Goal: Task Accomplishment & Management: Manage account settings

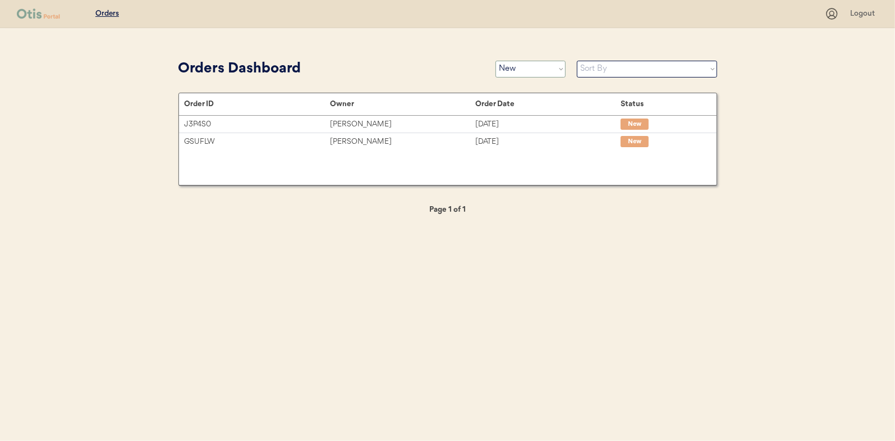
click at [513, 71] on select "Status On Hold New In Progress Complete Pending HW Consent Canceled" at bounding box center [531, 69] width 70 height 17
select select ""in_progress""
click at [496, 61] on select "Status On Hold New In Progress Complete Pending HW Consent Canceled" at bounding box center [531, 69] width 70 height 17
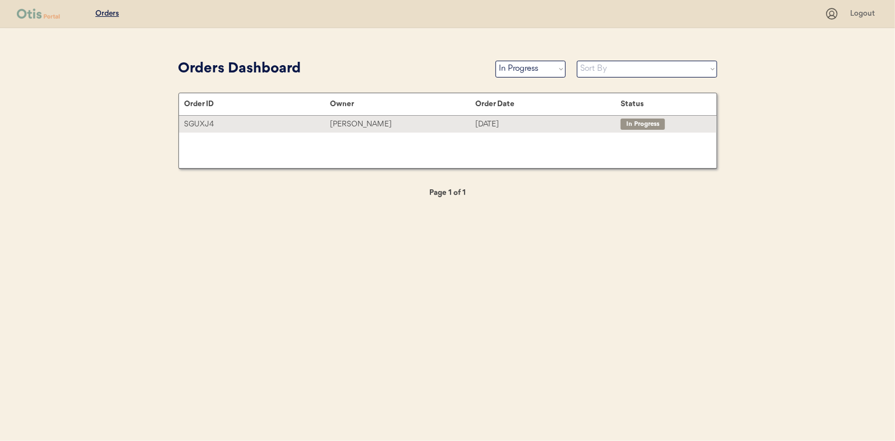
click at [359, 123] on div "Monica Moss" at bounding box center [402, 124] width 145 height 13
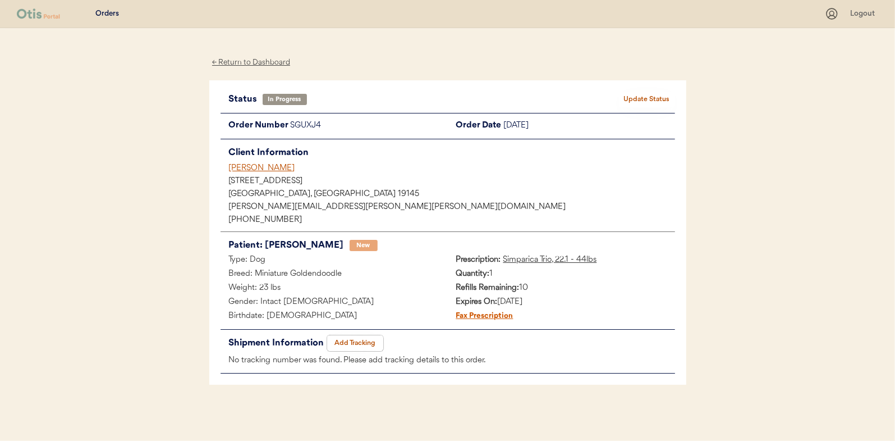
click at [360, 338] on button "Add Tracking" at bounding box center [355, 343] width 56 height 16
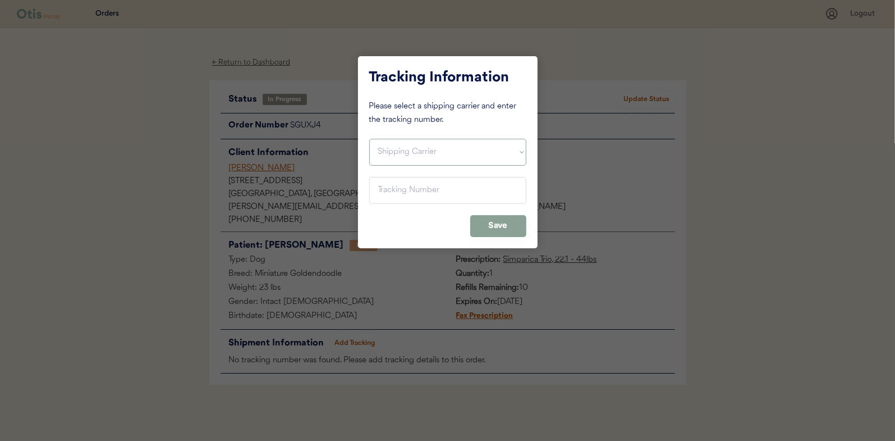
click at [392, 149] on select "Shipping Carrier FedEx FedEx Ground Economy UPS USPS" at bounding box center [447, 152] width 157 height 27
select select ""usps""
click at [369, 139] on select "Shipping Carrier FedEx FedEx Ground Economy UPS USPS" at bounding box center [447, 152] width 157 height 27
click at [392, 195] on input "input" at bounding box center [447, 190] width 157 height 27
paste input "9400150105798030397997"
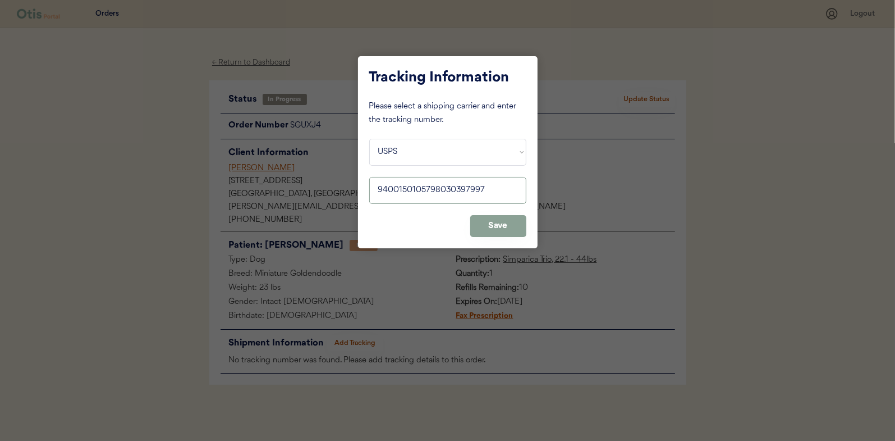
type input "9400150105798030397997"
click at [497, 231] on button "Save" at bounding box center [498, 226] width 56 height 22
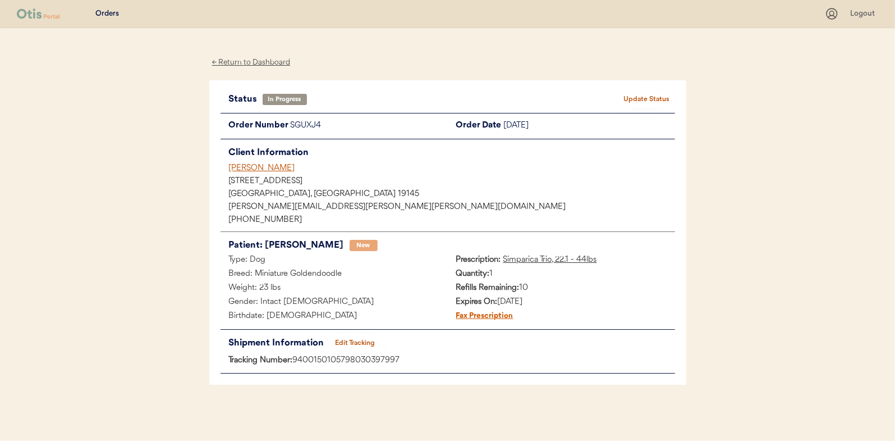
click at [652, 97] on button "Update Status" at bounding box center [647, 100] width 56 height 16
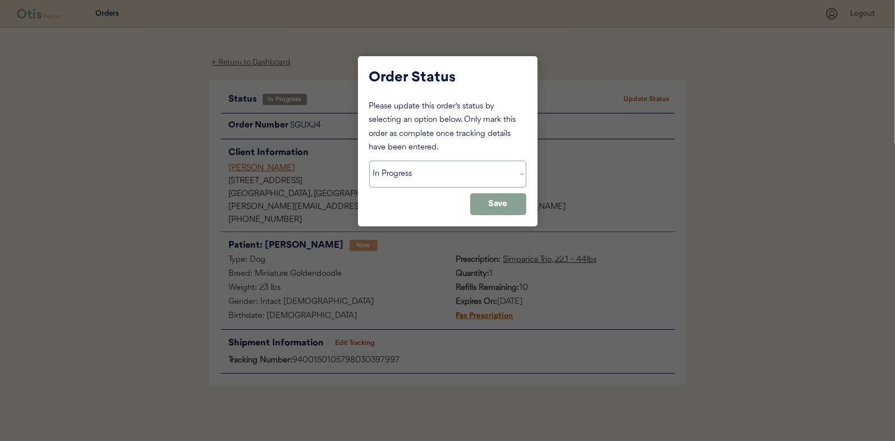
click at [412, 166] on select "Status On Hold New In Progress Complete Pending HW Consent Canceled" at bounding box center [447, 174] width 157 height 27
select select ""complete""
click at [369, 161] on select "Status On Hold New In Progress Complete Pending HW Consent Canceled" at bounding box center [447, 174] width 157 height 27
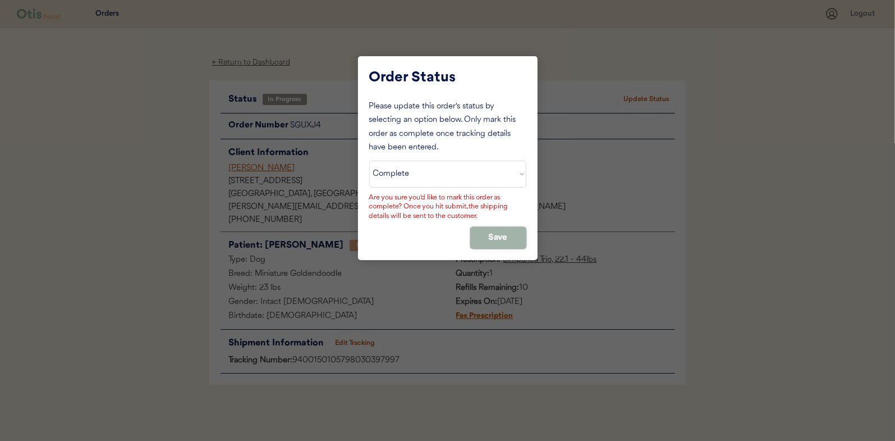
click at [490, 236] on button "Save" at bounding box center [498, 238] width 56 height 22
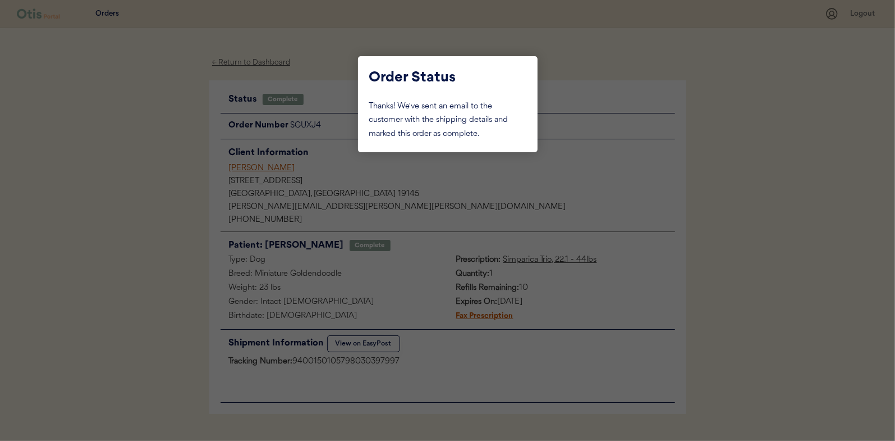
click at [176, 208] on div at bounding box center [447, 220] width 895 height 441
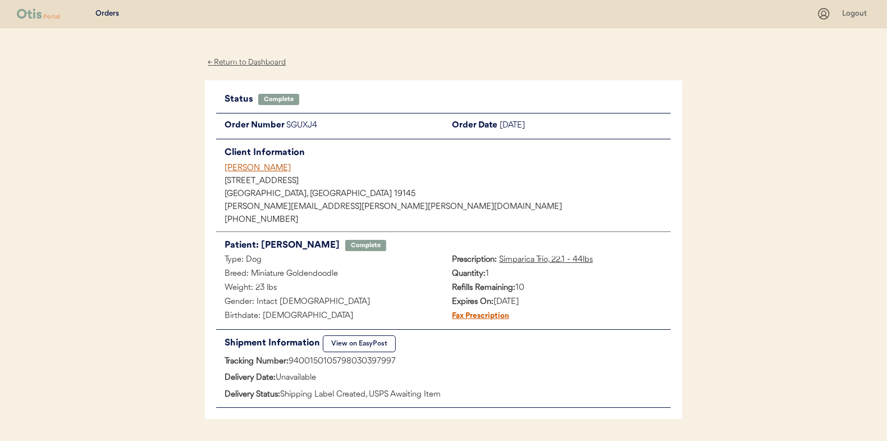
click at [250, 59] on div "← Return to Dashboard" at bounding box center [247, 62] width 84 height 13
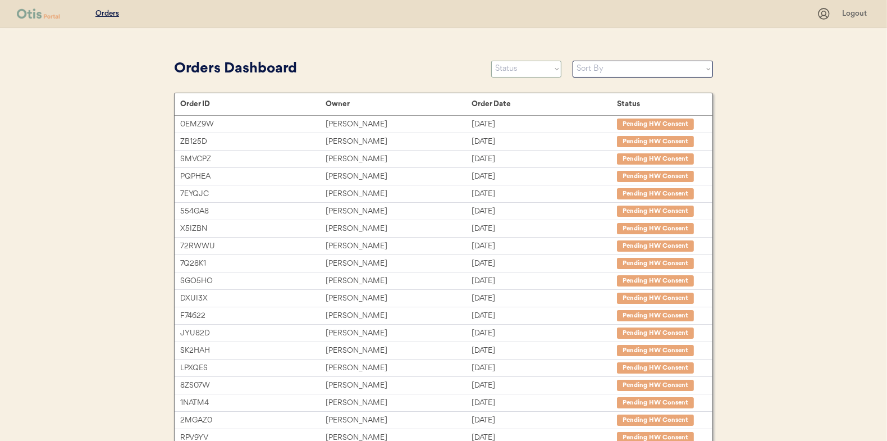
click at [514, 70] on select "Status On Hold New In Progress Complete Pending HW Consent Canceled" at bounding box center [526, 69] width 70 height 17
select select ""new""
click at [491, 61] on select "Status On Hold New In Progress Complete Pending HW Consent Canceled" at bounding box center [526, 69] width 70 height 17
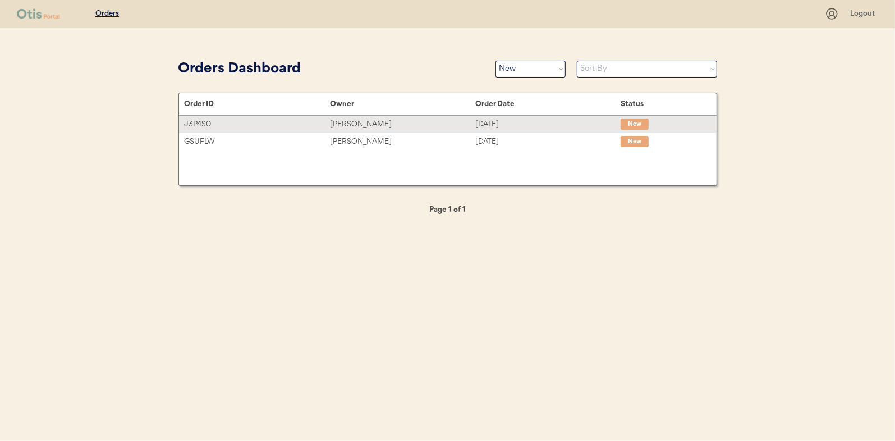
click at [355, 122] on div "Ella Turner" at bounding box center [402, 124] width 145 height 13
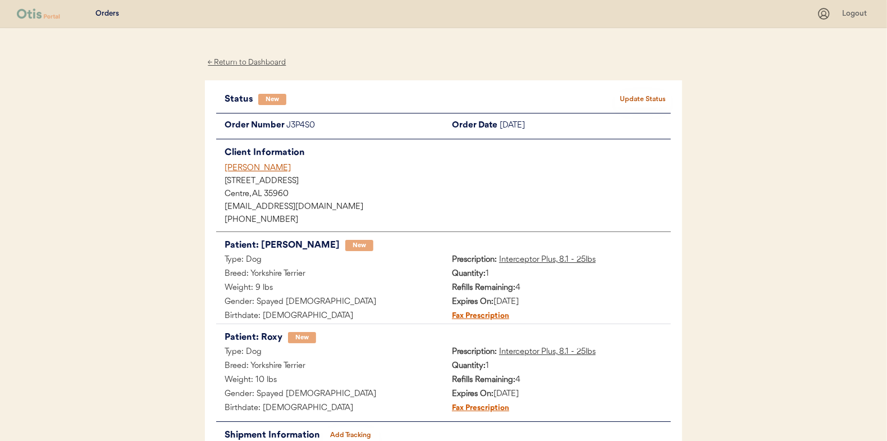
click at [638, 99] on button "Update Status" at bounding box center [643, 100] width 56 height 16
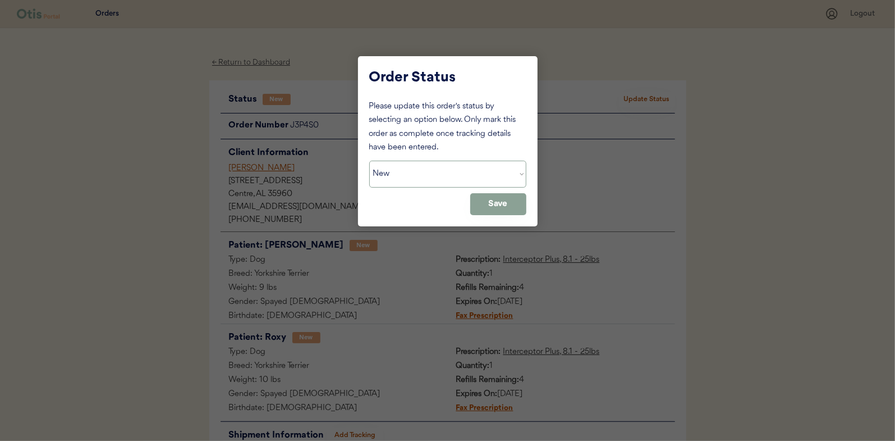
click at [407, 165] on select "Status On Hold New In Progress Complete Pending HW Consent Canceled" at bounding box center [447, 174] width 157 height 27
select select ""in_progress""
click at [369, 161] on select "Status On Hold New In Progress Complete Pending HW Consent Canceled" at bounding box center [447, 174] width 157 height 27
click at [518, 195] on button "Save" at bounding box center [498, 204] width 56 height 22
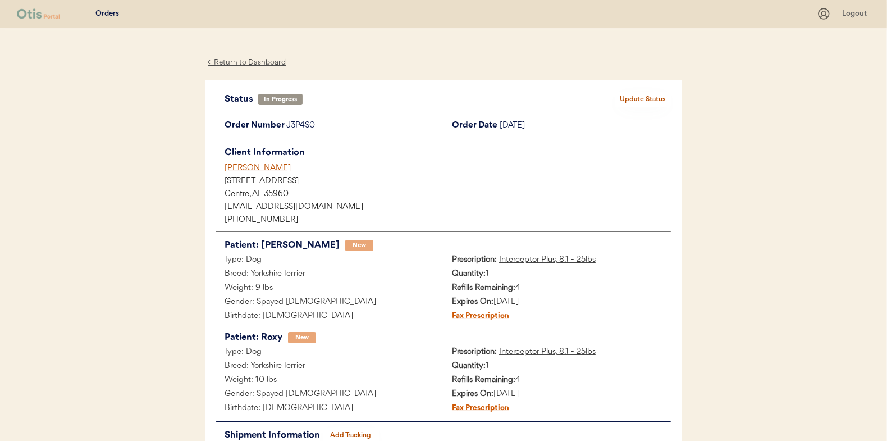
click at [237, 60] on div "← Return to Dashboard" at bounding box center [247, 62] width 84 height 13
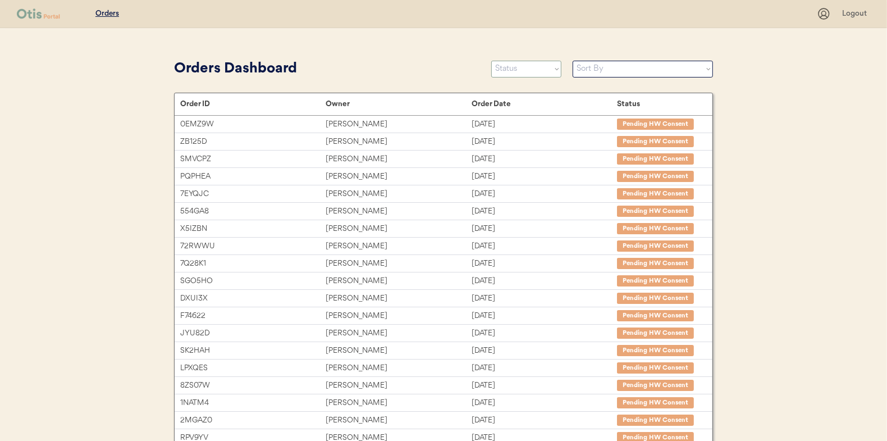
click at [529, 68] on select "Status On Hold New In Progress Complete Pending HW Consent Canceled" at bounding box center [526, 69] width 70 height 17
select select ""new""
click at [491, 61] on select "Status On Hold New In Progress Complete Pending HW Consent Canceled" at bounding box center [526, 69] width 70 height 17
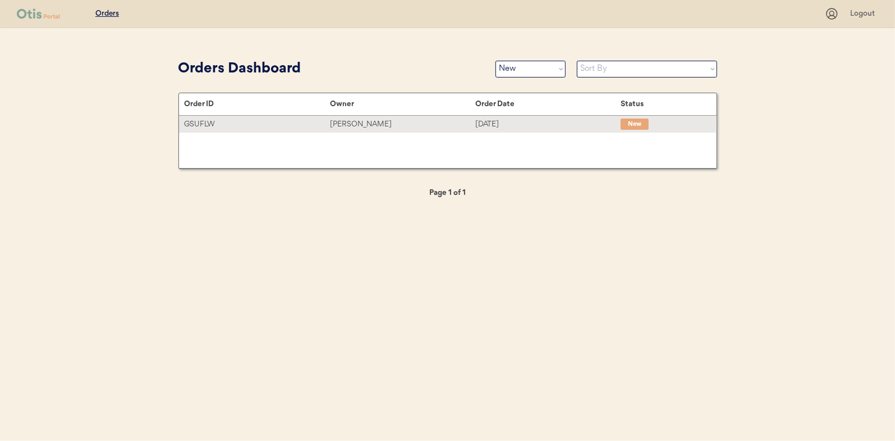
click at [359, 126] on div "Jessica Moncrief" at bounding box center [402, 124] width 145 height 13
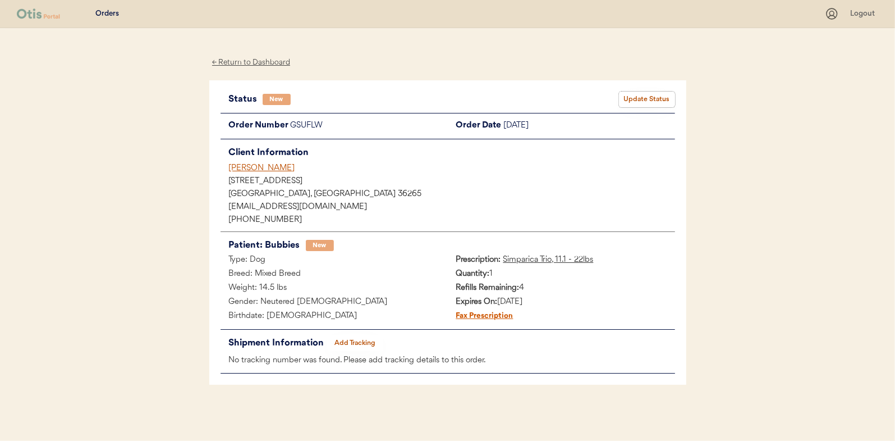
click at [641, 98] on button "Update Status" at bounding box center [647, 100] width 56 height 16
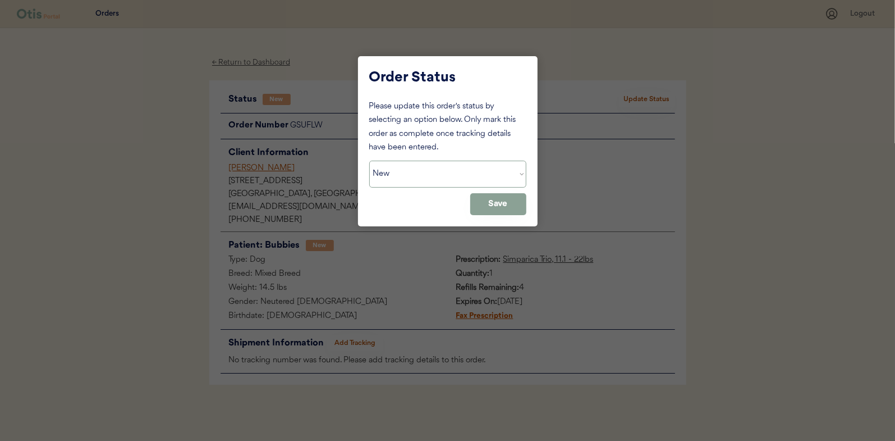
click at [444, 175] on select "Status On Hold New In Progress Complete Pending HW Consent Canceled" at bounding box center [447, 174] width 157 height 27
click at [369, 161] on select "Status On Hold New In Progress Complete Pending HW Consent Canceled" at bounding box center [447, 174] width 157 height 27
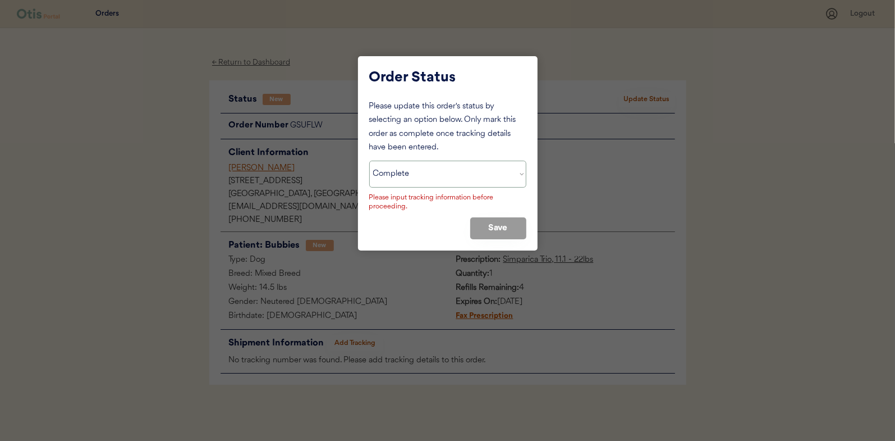
click at [429, 180] on select "Status On Hold New In Progress Complete Pending HW Consent Canceled" at bounding box center [447, 174] width 157 height 27
select select ""in_progress""
click at [369, 161] on select "Status On Hold New In Progress Complete Pending HW Consent Canceled" at bounding box center [447, 174] width 157 height 27
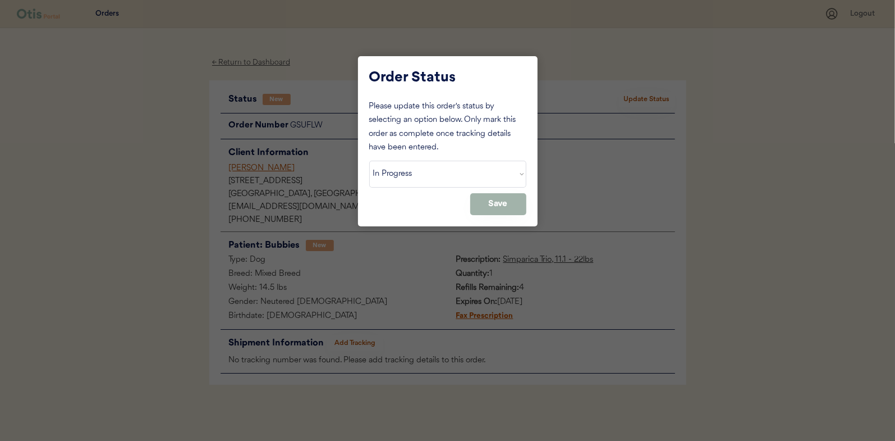
click at [502, 205] on button "Save" at bounding box center [498, 204] width 56 height 22
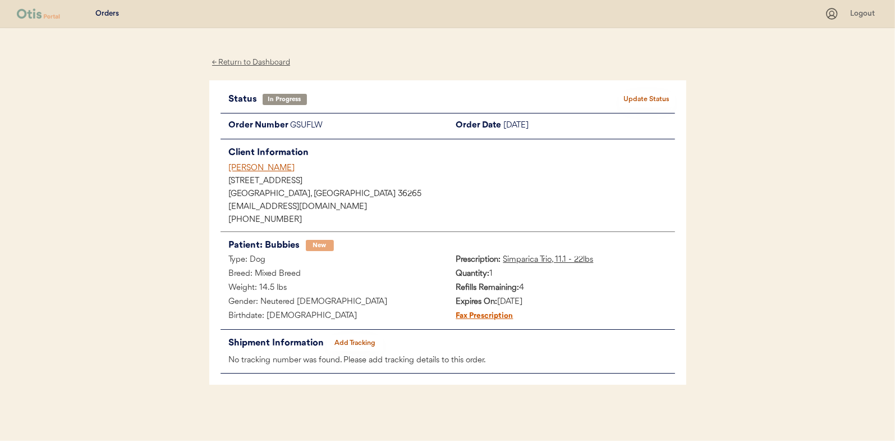
click at [246, 62] on div "← Return to Dashboard" at bounding box center [251, 62] width 84 height 13
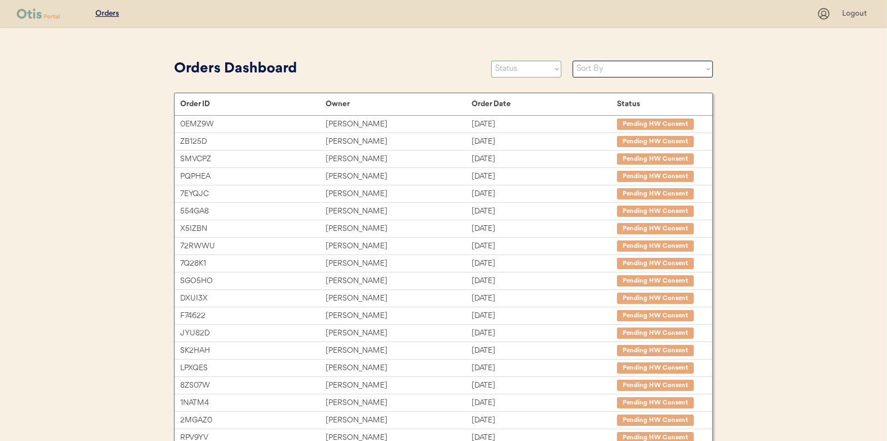
click at [515, 72] on select "Status On Hold New In Progress Complete Pending HW Consent Canceled" at bounding box center [526, 69] width 70 height 17
select select ""new""
click at [491, 61] on select "Status On Hold New In Progress Complete Pending HW Consent Canceled" at bounding box center [526, 69] width 70 height 17
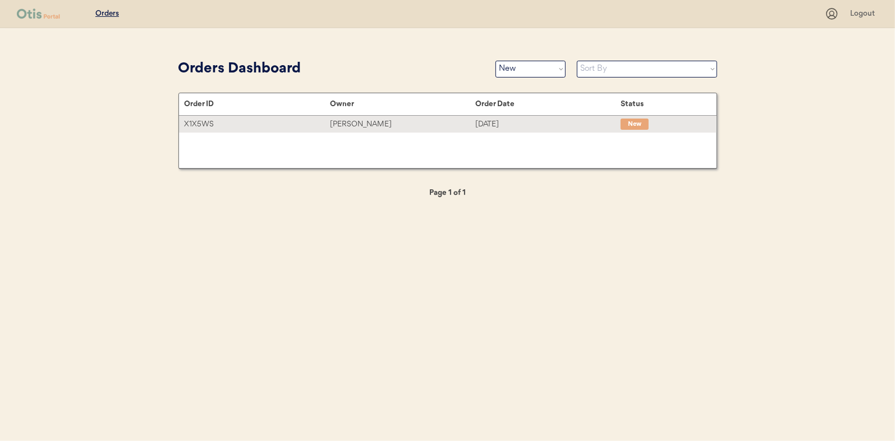
click at [355, 124] on div "[PERSON_NAME]" at bounding box center [402, 124] width 145 height 13
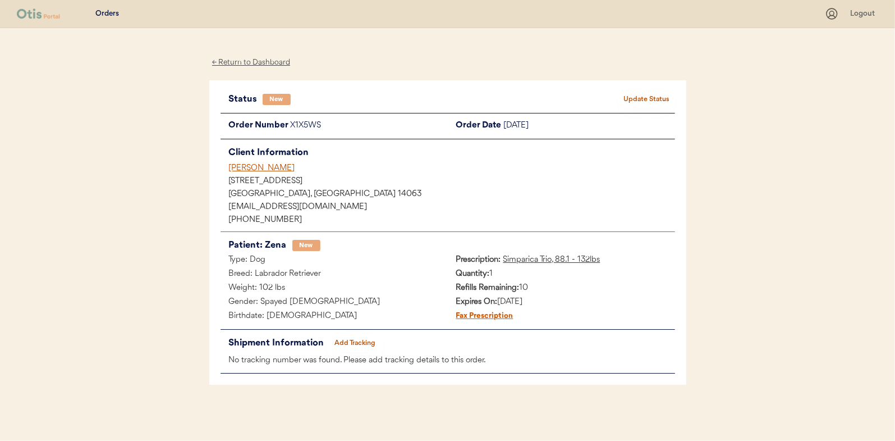
click at [650, 95] on button "Update Status" at bounding box center [647, 100] width 56 height 16
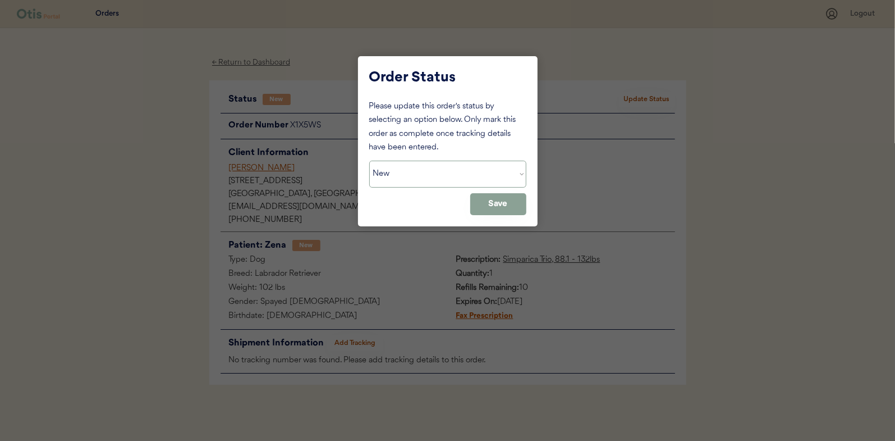
click at [399, 173] on select "Status On Hold New In Progress Complete Pending HW Consent Canceled" at bounding box center [447, 174] width 157 height 27
select select ""in_progress""
click at [369, 161] on select "Status On Hold New In Progress Complete Pending HW Consent Canceled" at bounding box center [447, 174] width 157 height 27
click at [494, 207] on button "Save" at bounding box center [498, 204] width 56 height 22
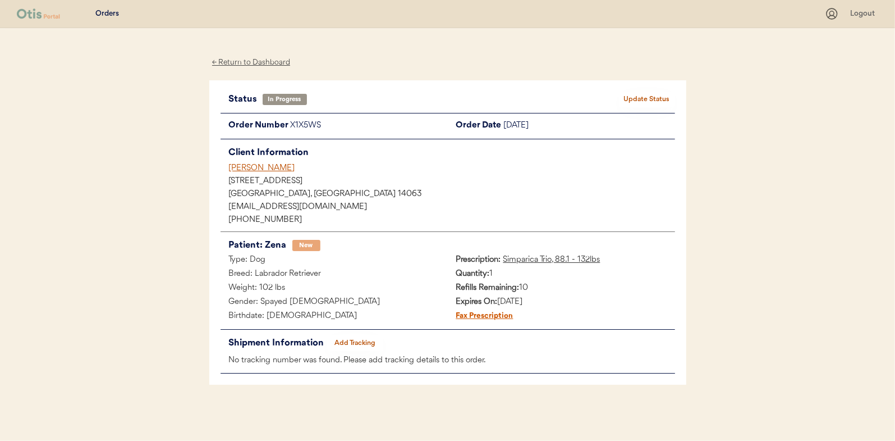
click at [257, 66] on div "← Return to Dashboard" at bounding box center [251, 62] width 84 height 13
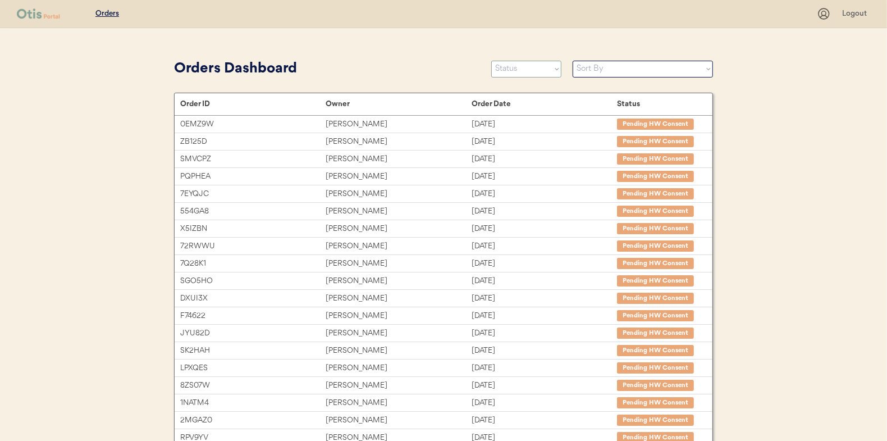
click at [505, 67] on select "Status On Hold New In Progress Complete Pending HW Consent Canceled" at bounding box center [526, 69] width 70 height 17
select select ""new""
click at [491, 61] on select "Status On Hold New In Progress Complete Pending HW Consent Canceled" at bounding box center [526, 69] width 70 height 17
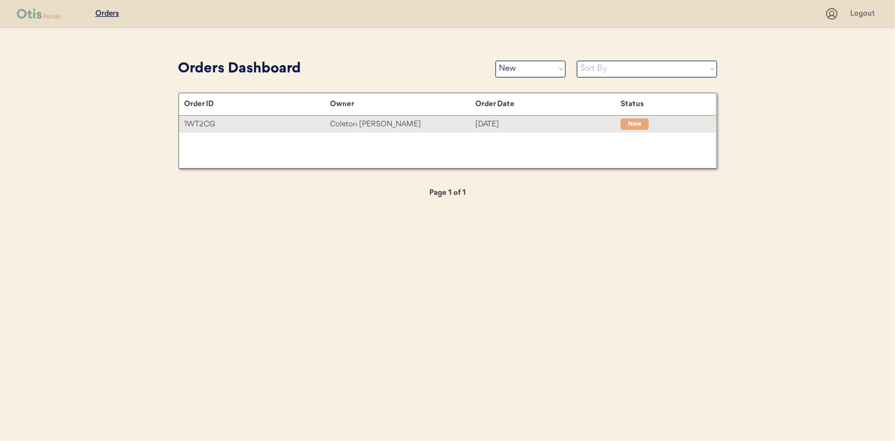
click at [365, 120] on div "Coleton [PERSON_NAME]" at bounding box center [402, 124] width 145 height 13
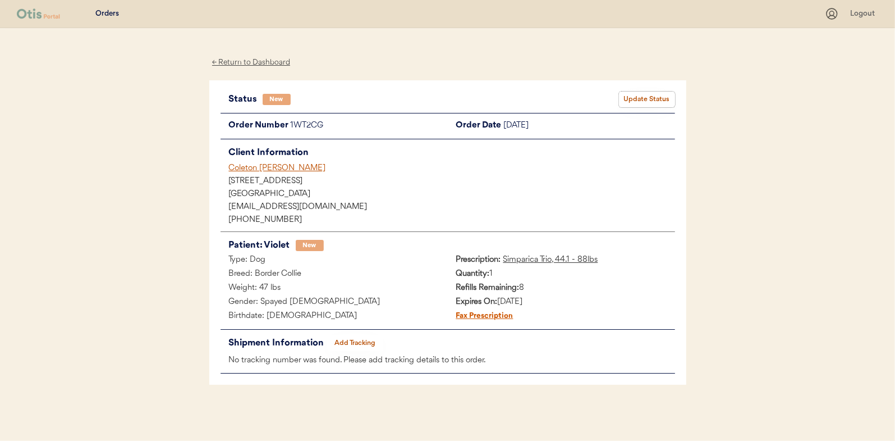
click at [647, 103] on button "Update Status" at bounding box center [647, 100] width 56 height 16
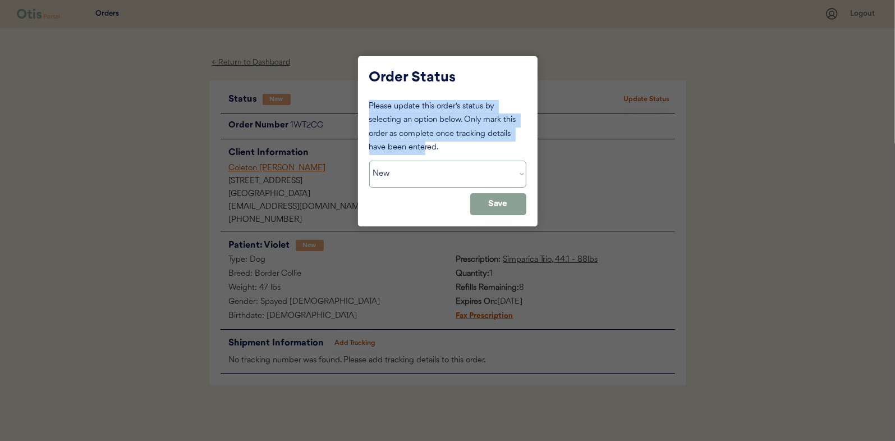
drag, startPoint x: 417, startPoint y: 159, endPoint x: 407, endPoint y: 168, distance: 13.9
click at [407, 168] on div "Please update this order's status by selecting an option below. Only mark this …" at bounding box center [447, 157] width 157 height 115
click at [407, 168] on select "Status On Hold New In Progress Complete Pending HW Consent Canceled" at bounding box center [447, 174] width 157 height 27
select select ""in_progress""
click at [369, 161] on select "Status On Hold New In Progress Complete Pending HW Consent Canceled" at bounding box center [447, 174] width 157 height 27
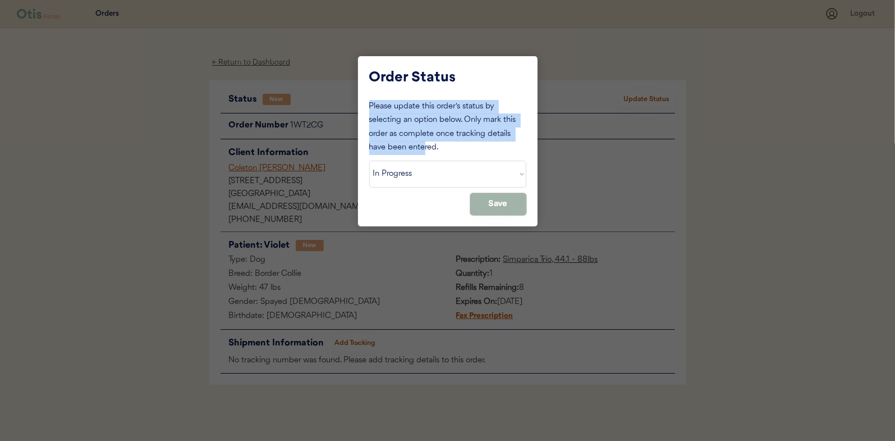
click at [497, 199] on button "Save" at bounding box center [498, 204] width 56 height 22
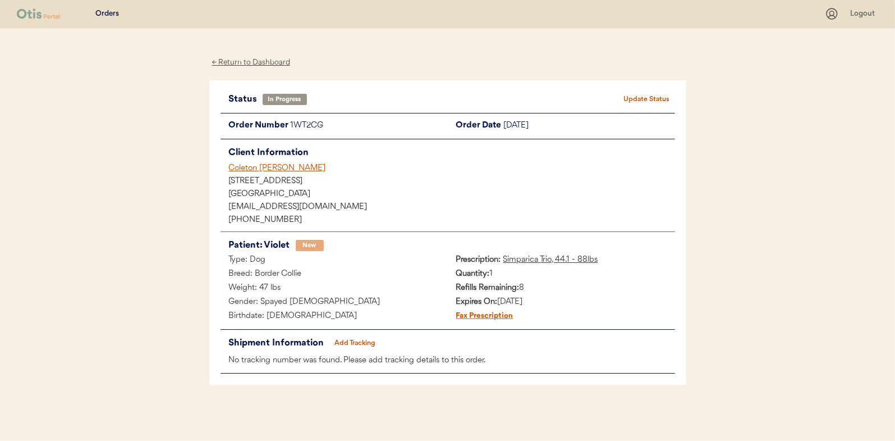
click at [256, 62] on div "← Return to Dashboard" at bounding box center [251, 62] width 84 height 13
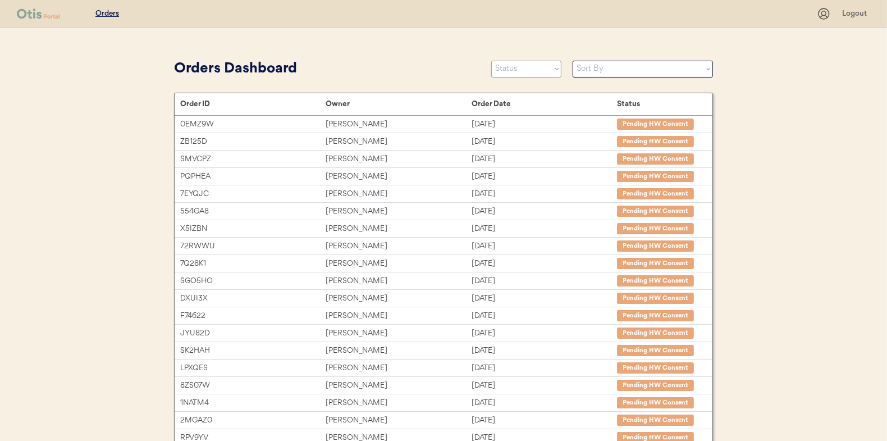
click at [519, 72] on select "Status On Hold New In Progress Complete Pending HW Consent Canceled" at bounding box center [526, 69] width 70 height 17
select select ""new""
click at [491, 61] on select "Status On Hold New In Progress Complete Pending HW Consent Canceled" at bounding box center [526, 69] width 70 height 17
